Goal: Complete application form: Complete application form

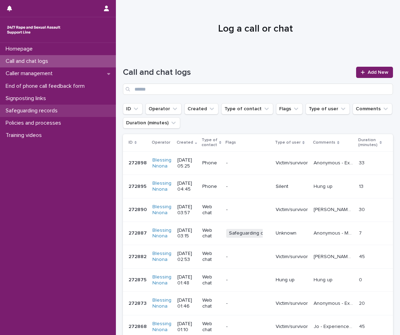
click at [54, 107] on div "Safeguarding records" at bounding box center [58, 111] width 116 height 12
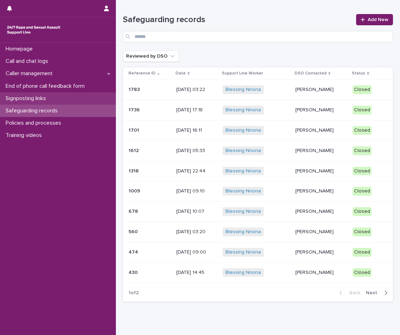
click at [31, 95] on p "Signposting links" at bounding box center [27, 98] width 49 height 7
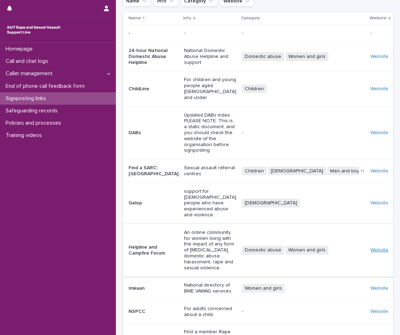
scroll to position [76, 0]
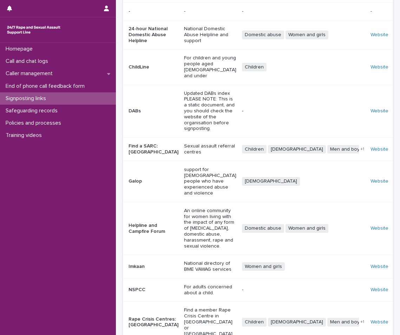
click at [372, 320] on div "Website" at bounding box center [381, 323] width 20 height 6
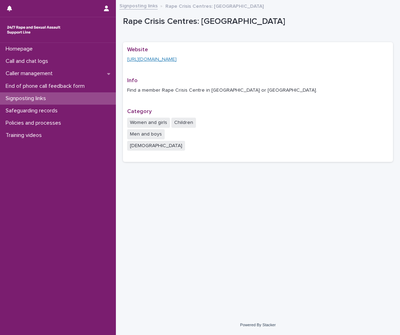
click at [177, 62] on link "[URL][DOMAIN_NAME]" at bounding box center [152, 59] width 50 height 5
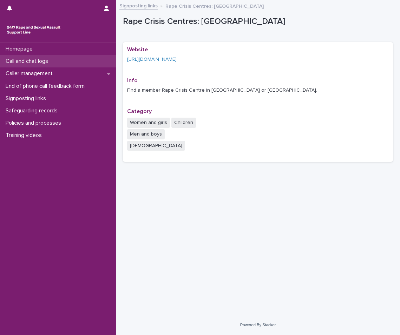
click at [20, 62] on p "Call and chat logs" at bounding box center [28, 61] width 51 height 7
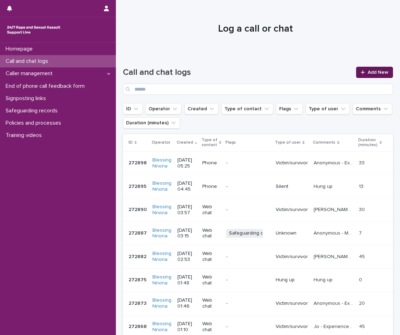
click at [363, 71] on div at bounding box center [364, 72] width 7 height 5
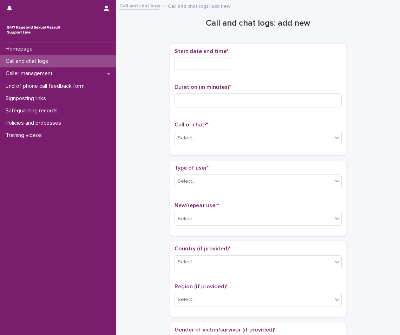
click at [196, 61] on input "text" at bounding box center [203, 64] width 56 height 12
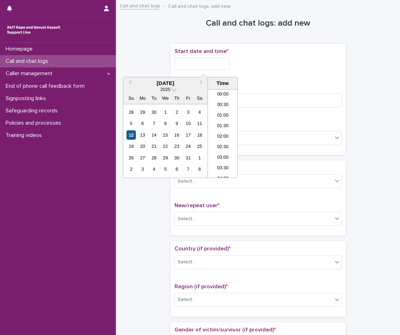
click at [131, 135] on div "12" at bounding box center [131, 134] width 9 height 9
click at [221, 69] on input "**********" at bounding box center [203, 64] width 56 height 12
type input "**********"
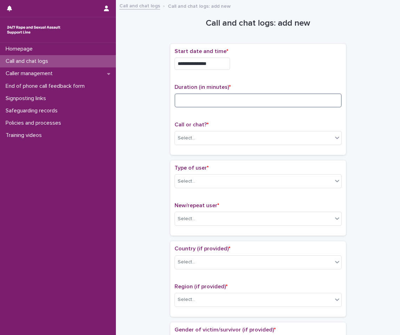
click at [274, 107] on input at bounding box center [258, 101] width 167 height 14
type input "**"
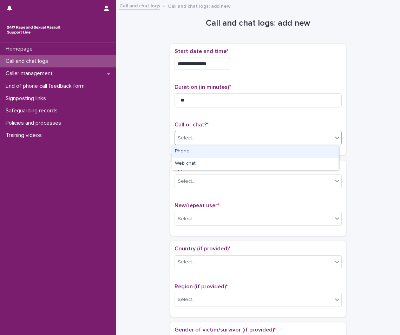
click at [268, 135] on div "Select..." at bounding box center [254, 139] width 158 height 12
click at [223, 151] on div "Phone" at bounding box center [255, 152] width 167 height 12
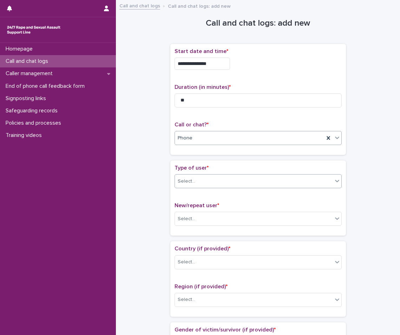
click at [184, 182] on div "Select..." at bounding box center [187, 181] width 18 height 7
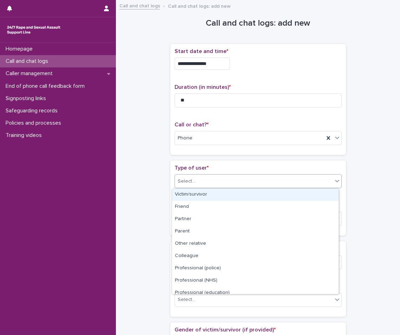
click at [187, 191] on div "Victim/survivor" at bounding box center [255, 195] width 167 height 12
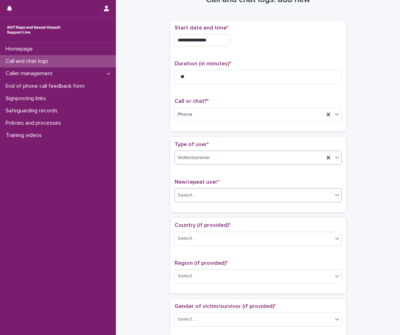
scroll to position [70, 0]
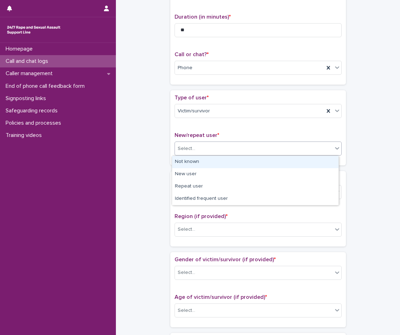
click at [221, 143] on div "Select..." at bounding box center [254, 149] width 158 height 12
click at [192, 160] on div "Not known" at bounding box center [255, 162] width 167 height 12
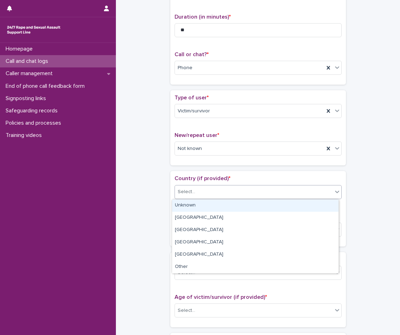
click at [190, 192] on div "Select..." at bounding box center [187, 191] width 18 height 7
click at [187, 208] on div "Unknown" at bounding box center [255, 206] width 167 height 12
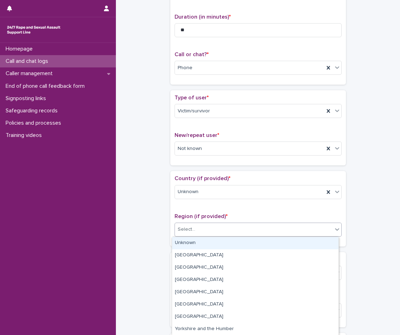
click at [186, 231] on div "Select..." at bounding box center [187, 229] width 18 height 7
click at [186, 241] on div "Unknown" at bounding box center [255, 243] width 167 height 12
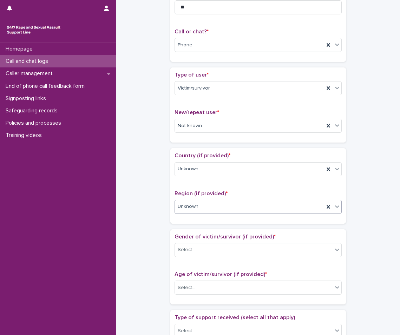
scroll to position [105, 0]
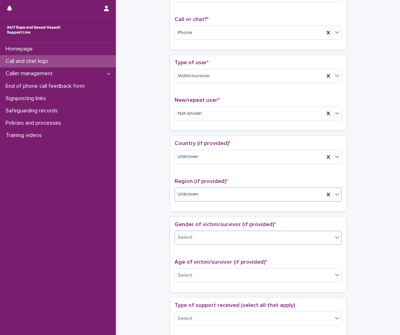
click at [230, 235] on div "Select..." at bounding box center [254, 238] width 158 height 12
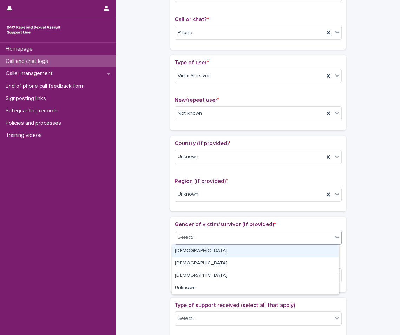
click at [203, 253] on div "Female" at bounding box center [255, 251] width 167 height 12
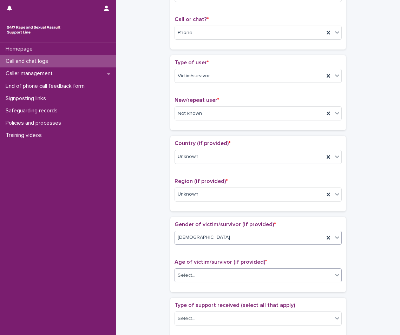
click at [200, 272] on div "Select..." at bounding box center [254, 276] width 158 height 12
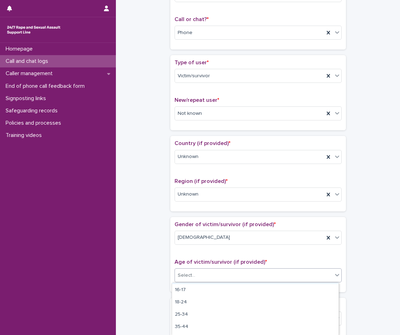
scroll to position [35, 0]
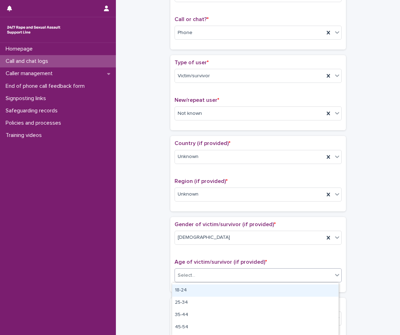
click at [191, 292] on div "18-24" at bounding box center [255, 291] width 167 height 12
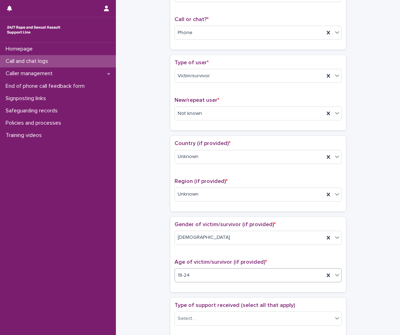
scroll to position [176, 0]
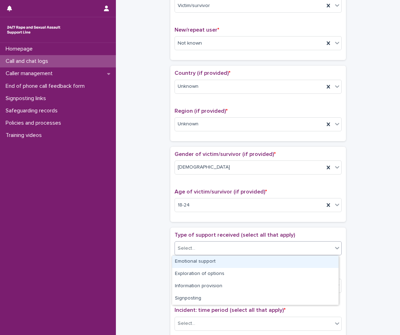
click at [226, 249] on div "Select..." at bounding box center [254, 249] width 158 height 12
click at [209, 263] on div "Emotional support" at bounding box center [255, 262] width 167 height 12
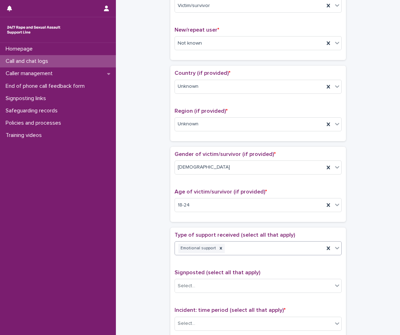
click at [334, 250] on icon at bounding box center [337, 248] width 7 height 7
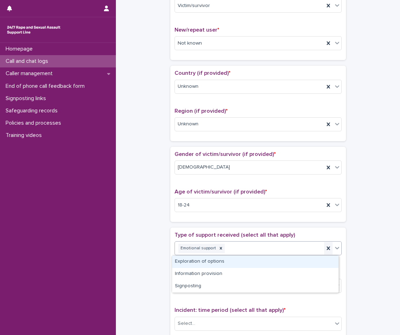
click at [324, 254] on div at bounding box center [328, 248] width 8 height 13
click at [334, 248] on icon at bounding box center [337, 248] width 7 height 7
click at [309, 260] on div "Emotional support" at bounding box center [255, 262] width 167 height 12
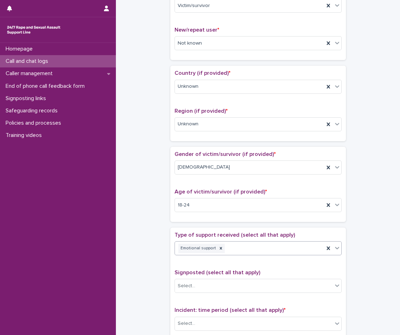
click at [334, 250] on icon at bounding box center [337, 248] width 7 height 7
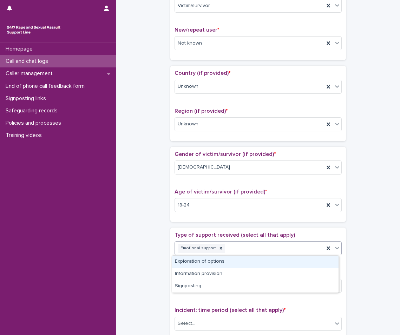
click at [329, 266] on div "Exploration of options" at bounding box center [255, 262] width 167 height 12
click at [334, 246] on icon at bounding box center [337, 248] width 7 height 7
click at [321, 264] on div "Information provision" at bounding box center [255, 262] width 167 height 12
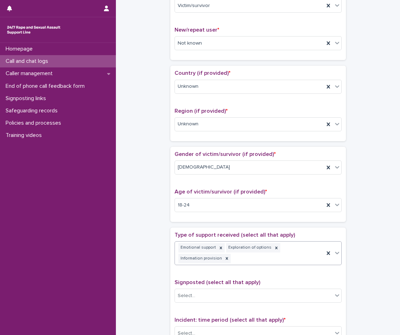
scroll to position [181, 0]
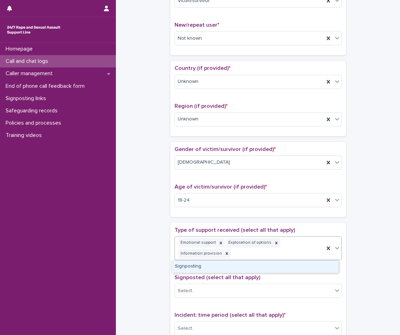
click at [335, 249] on icon at bounding box center [337, 248] width 4 height 2
click at [204, 268] on div "Signposting" at bounding box center [255, 267] width 167 height 12
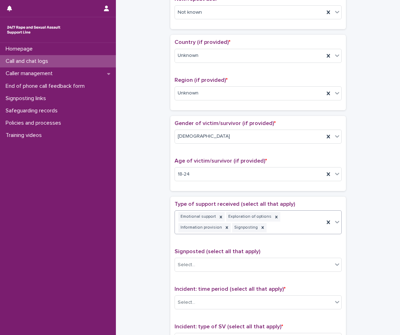
scroll to position [251, 0]
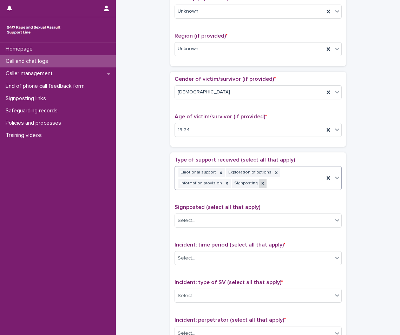
click at [261, 185] on icon at bounding box center [263, 183] width 5 height 5
click at [238, 212] on div "Signposted (select all that apply) Select..." at bounding box center [258, 218] width 167 height 29
click at [144, 220] on div "**********" at bounding box center [258, 117] width 270 height 728
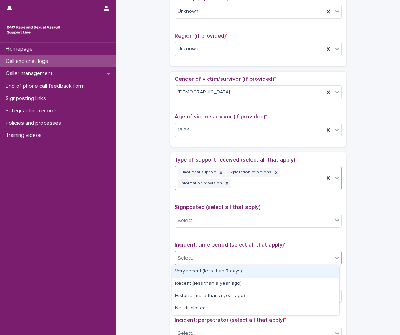
click at [195, 256] on div "Select..." at bounding box center [254, 259] width 158 height 12
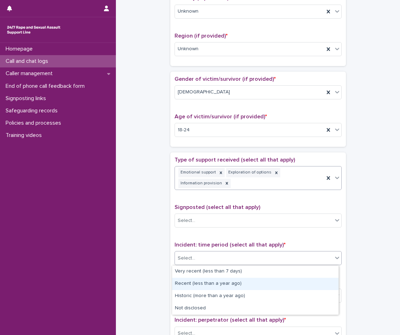
click at [194, 282] on div "Recent (less than a year ago)" at bounding box center [255, 284] width 167 height 12
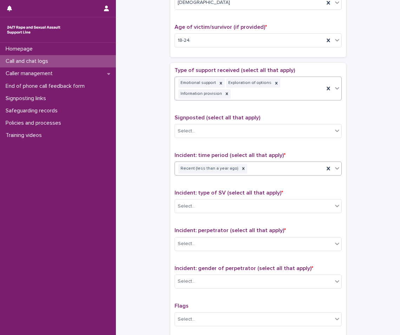
scroll to position [356, 0]
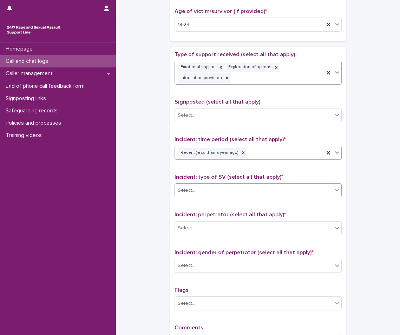
click at [203, 188] on div "Select..." at bounding box center [254, 191] width 158 height 12
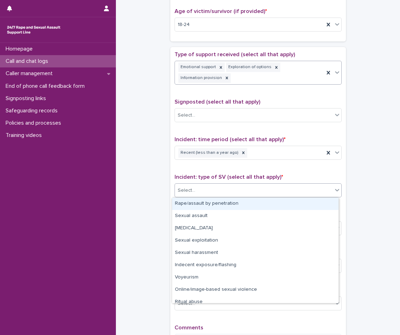
click at [200, 201] on div "Rape/assault by penetration" at bounding box center [255, 204] width 167 height 12
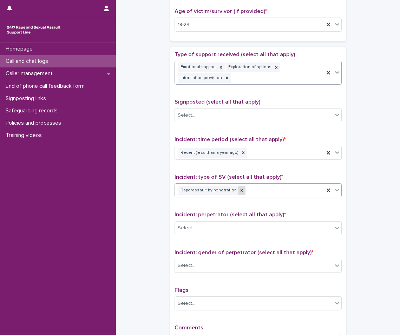
click at [239, 189] on icon at bounding box center [241, 190] width 5 height 5
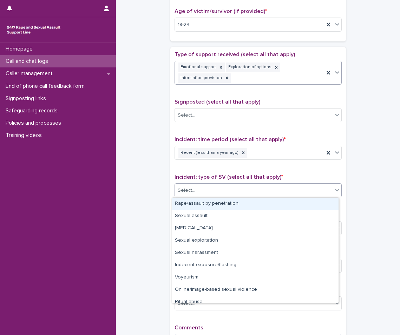
click at [335, 188] on icon at bounding box center [337, 190] width 7 height 7
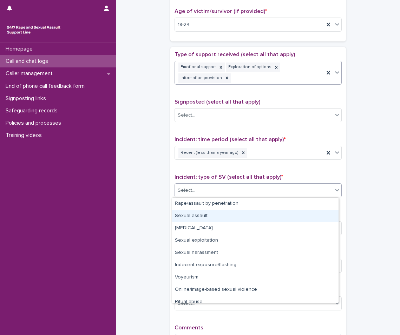
click at [272, 216] on div "Sexual assault" at bounding box center [255, 216] width 167 height 12
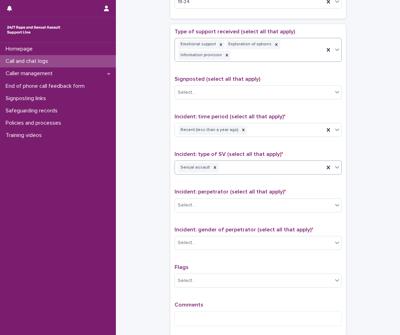
scroll to position [392, 0]
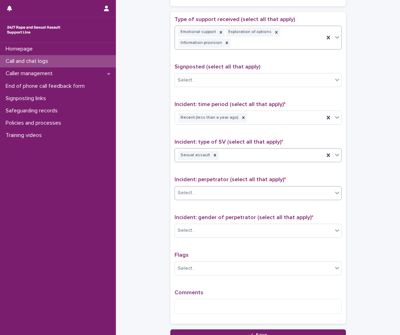
click at [263, 191] on div "Select..." at bounding box center [254, 193] width 158 height 12
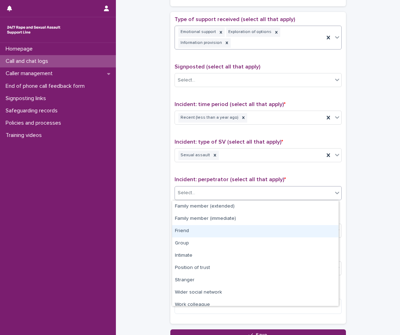
click at [187, 228] on div "Friend" at bounding box center [255, 231] width 167 height 12
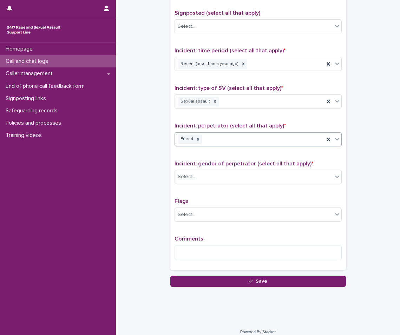
scroll to position [452, 0]
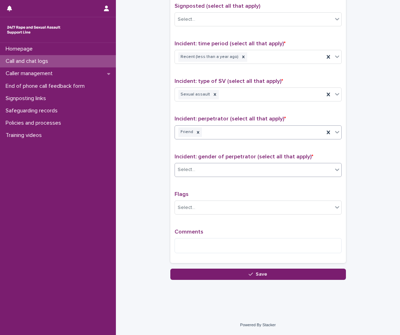
click at [213, 171] on div "Select..." at bounding box center [254, 170] width 158 height 12
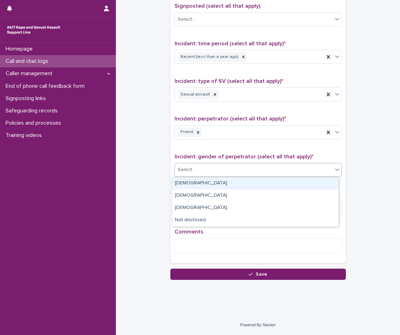
click at [198, 187] on div "Male" at bounding box center [255, 184] width 167 height 12
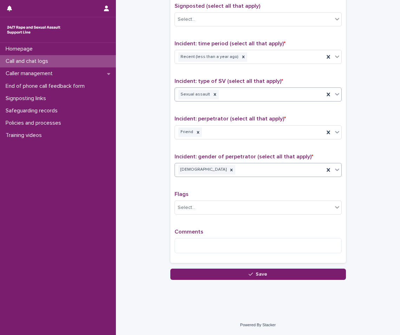
click at [233, 95] on div "Sexual assault" at bounding box center [249, 95] width 149 height 12
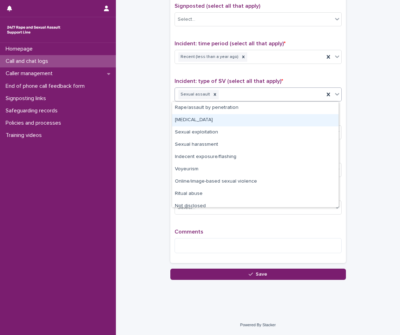
click at [199, 122] on div "Child sexual abuse" at bounding box center [255, 120] width 167 height 12
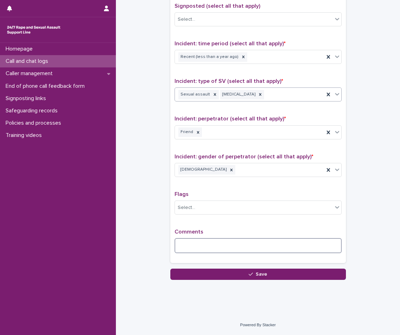
click at [188, 243] on textarea at bounding box center [258, 245] width 167 height 15
type textarea "*"
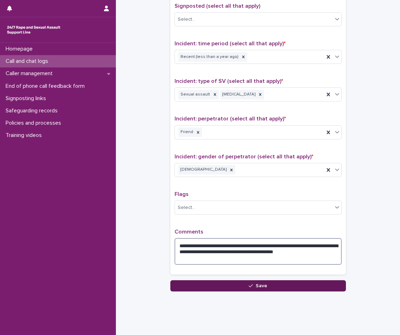
type textarea "**********"
click at [264, 287] on span "Save" at bounding box center [262, 286] width 12 height 5
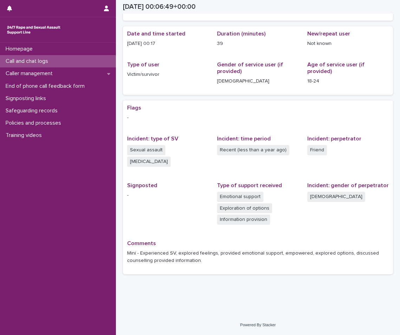
scroll to position [52, 0]
